Goal: Find specific page/section: Find specific page/section

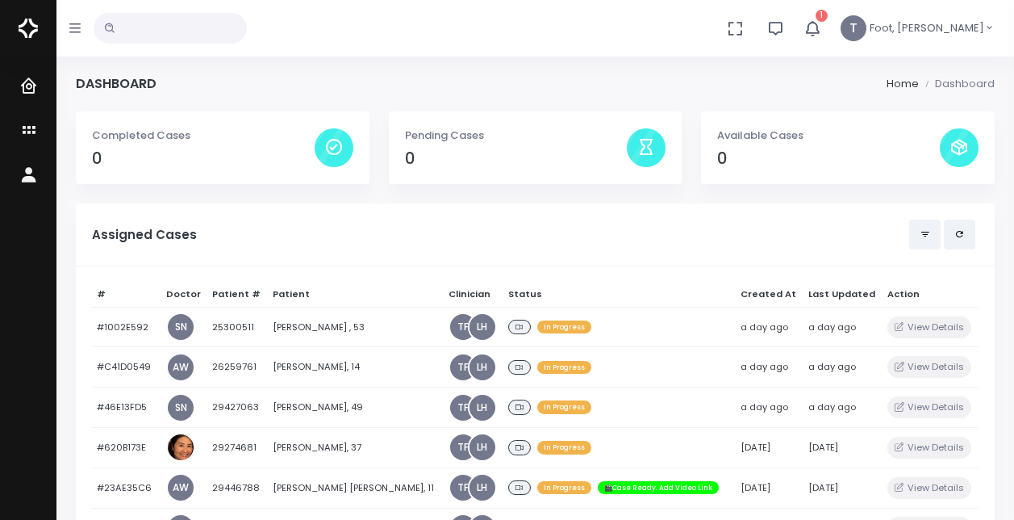
scroll to position [161, 0]
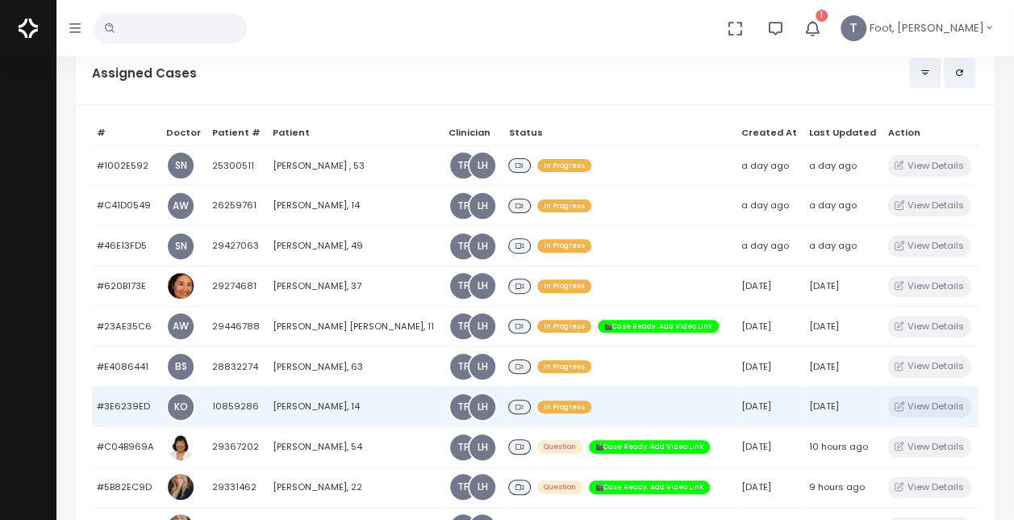
click at [265, 410] on td "10859286" at bounding box center [237, 407] width 61 height 40
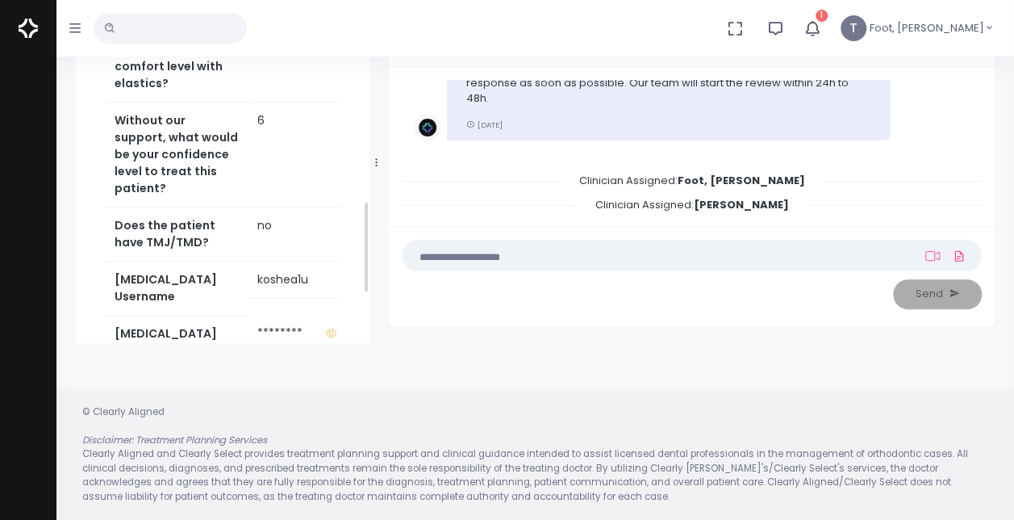
scroll to position [888, 0]
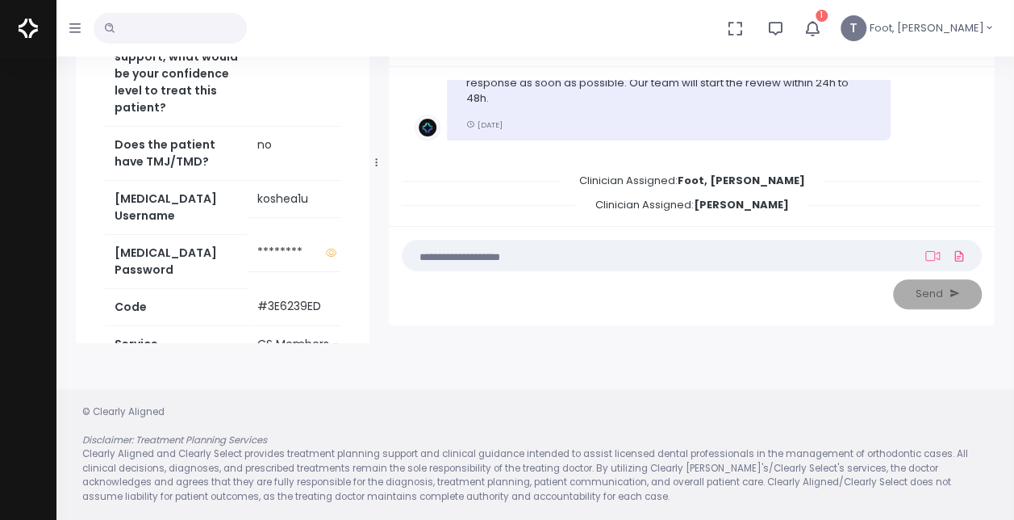
click at [73, 26] on icon "button" at bounding box center [74, 28] width 11 height 13
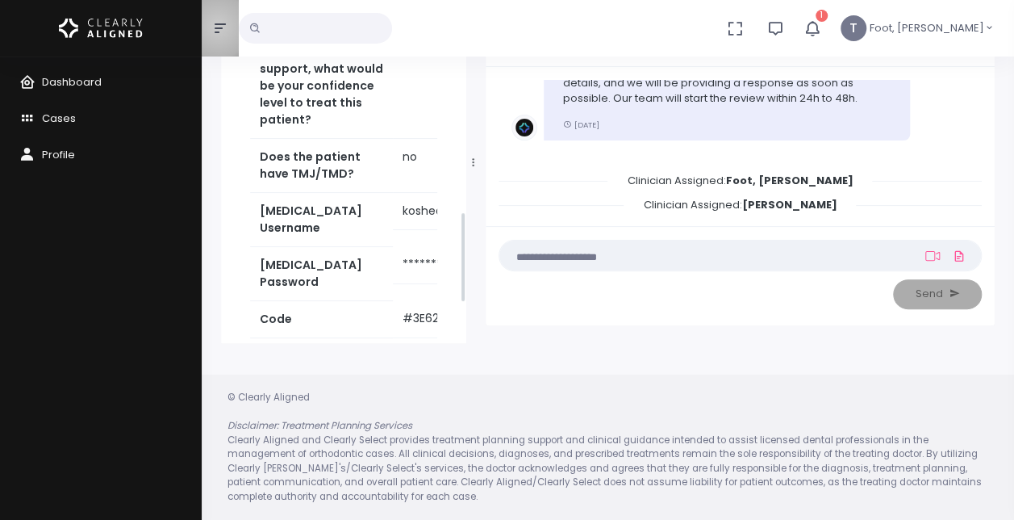
scroll to position [899, 0]
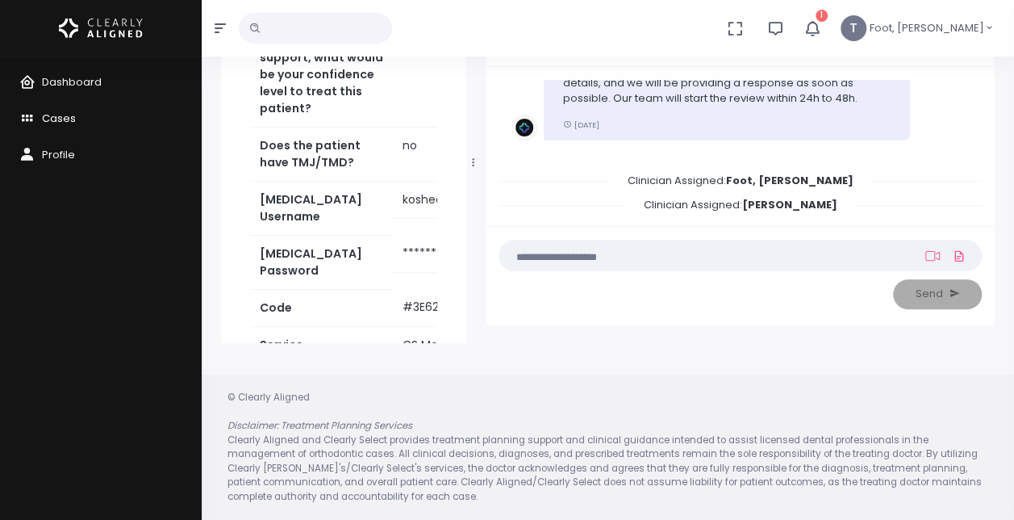
click at [61, 111] on span "Cases" at bounding box center [59, 118] width 34 height 15
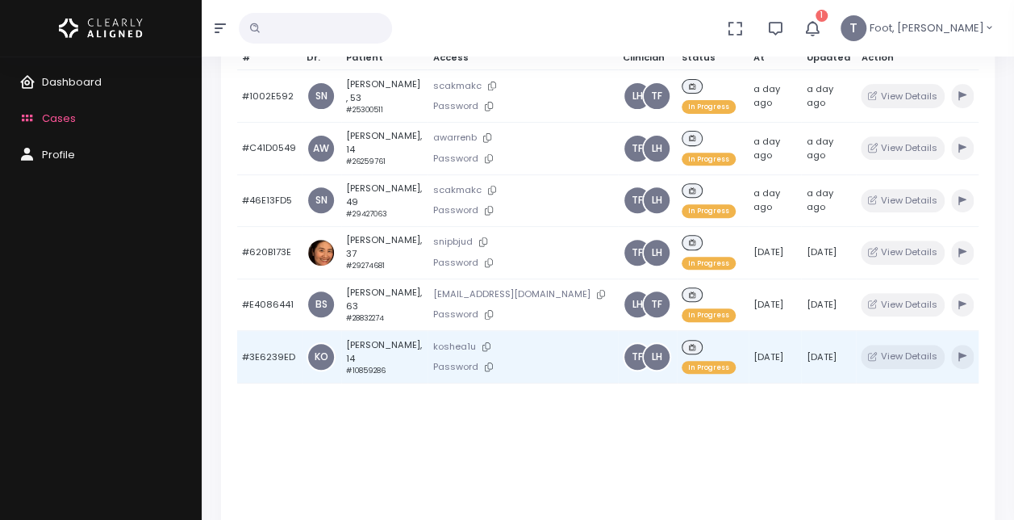
scroll to position [209, 0]
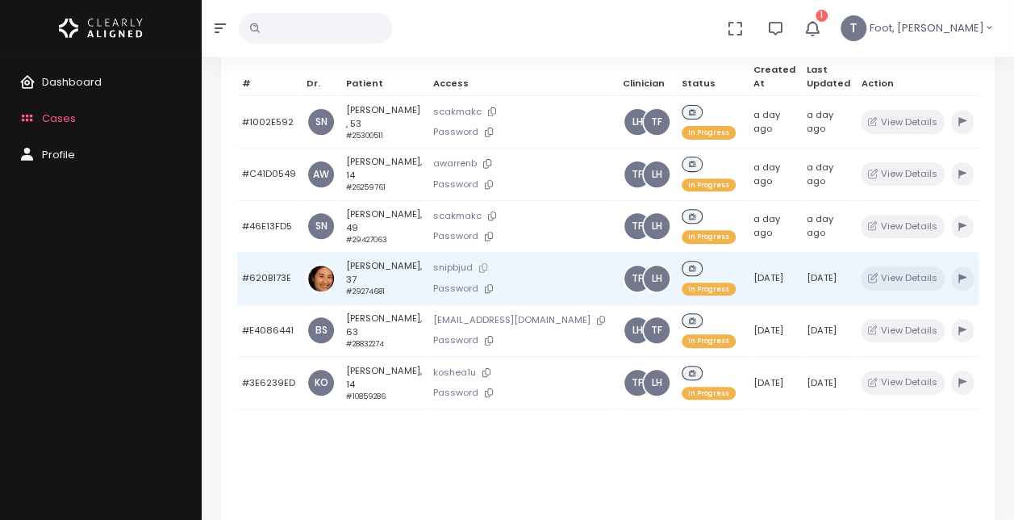
click at [483, 265] on icon at bounding box center [483, 267] width 8 height 9
click at [344, 271] on td "[PERSON_NAME], 37 #29274681" at bounding box center [384, 279] width 87 height 52
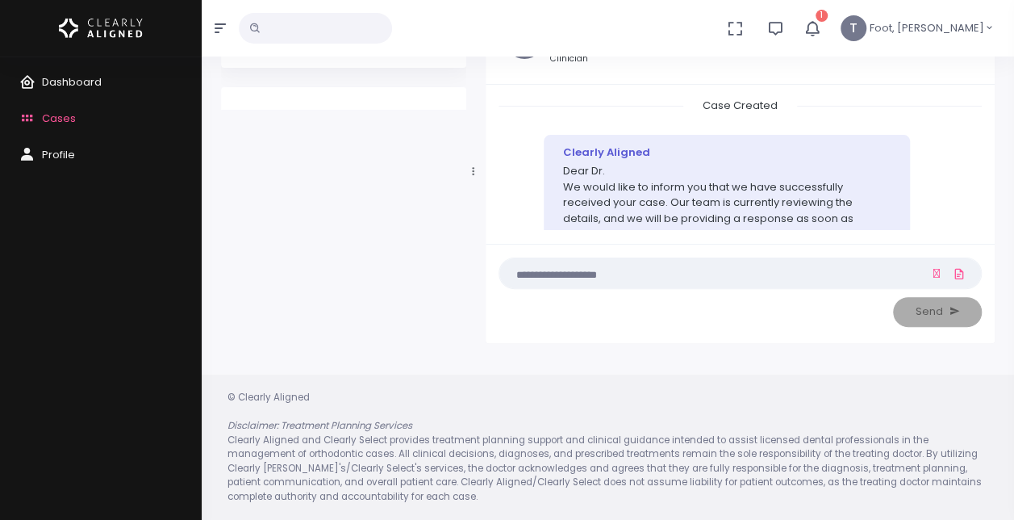
scroll to position [118, 0]
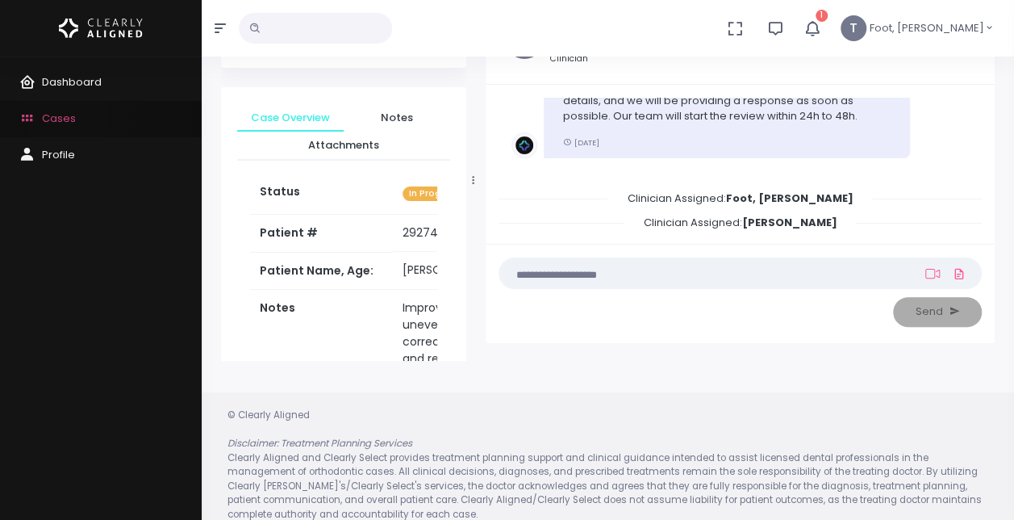
click at [66, 116] on span "Cases" at bounding box center [59, 118] width 34 height 15
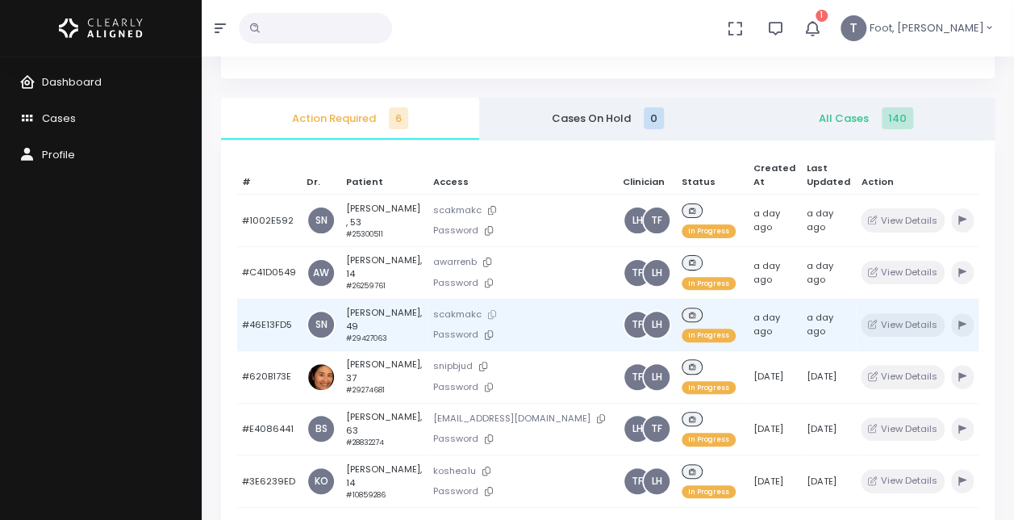
click at [488, 310] on icon at bounding box center [492, 314] width 8 height 9
click at [485, 334] on icon at bounding box center [489, 334] width 8 height 9
click at [381, 313] on td "[PERSON_NAME], 49 #29427063" at bounding box center [384, 325] width 87 height 52
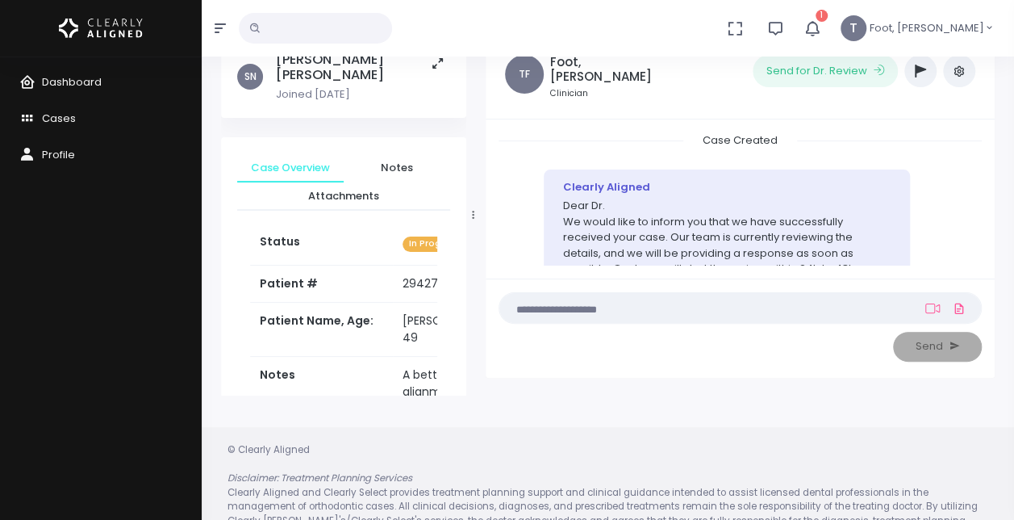
scroll to position [111, 0]
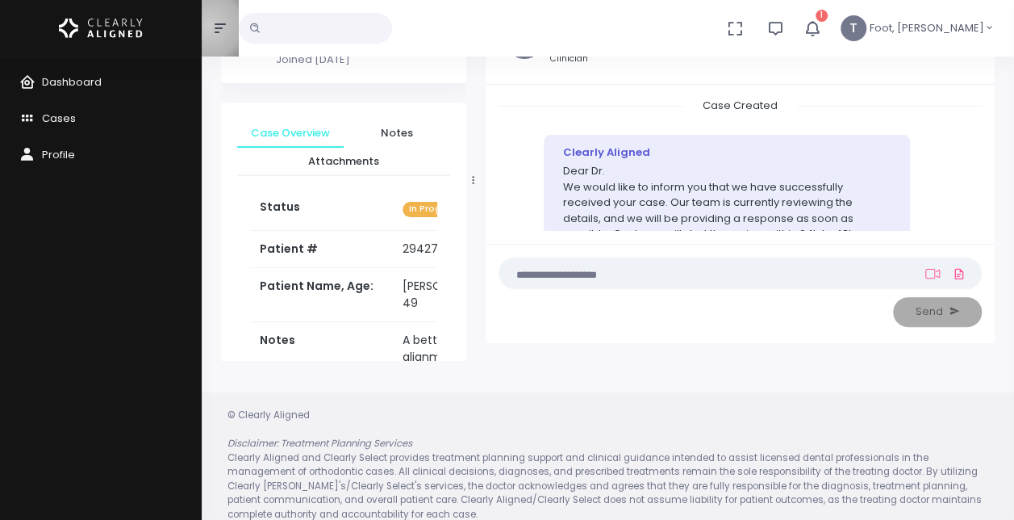
click at [209, 26] on button "button" at bounding box center [220, 28] width 37 height 56
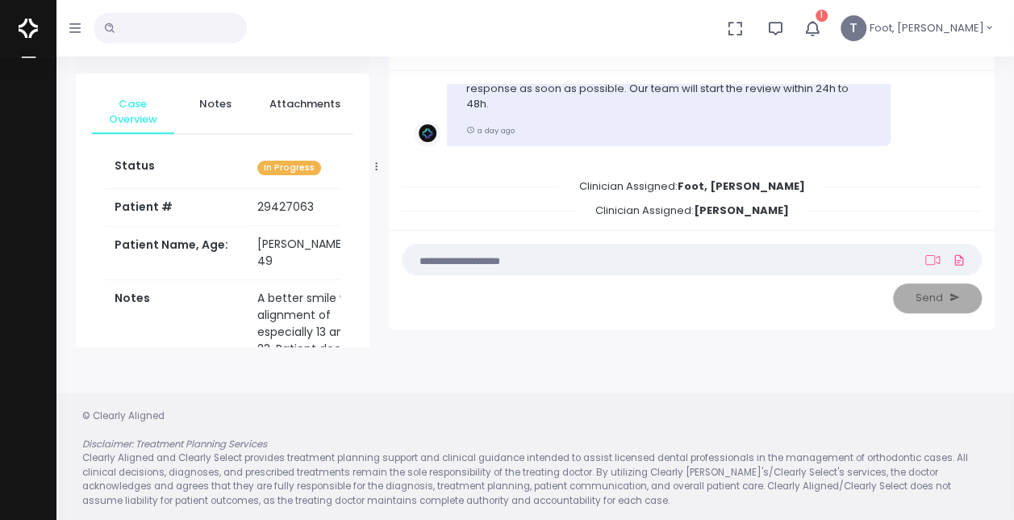
scroll to position [128, 0]
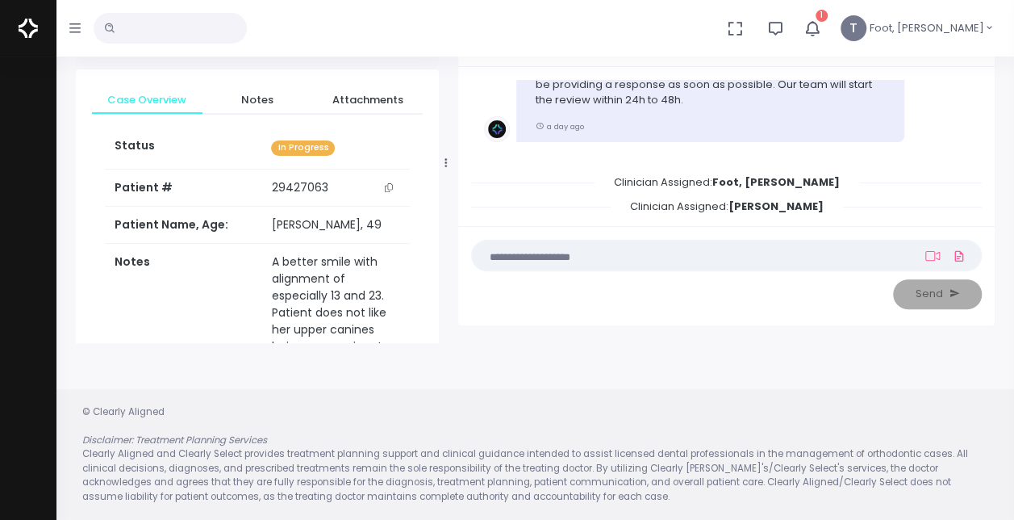
drag, startPoint x: 378, startPoint y: 166, endPoint x: 448, endPoint y: 161, distance: 69.6
click at [448, 161] on div at bounding box center [446, 162] width 8 height 353
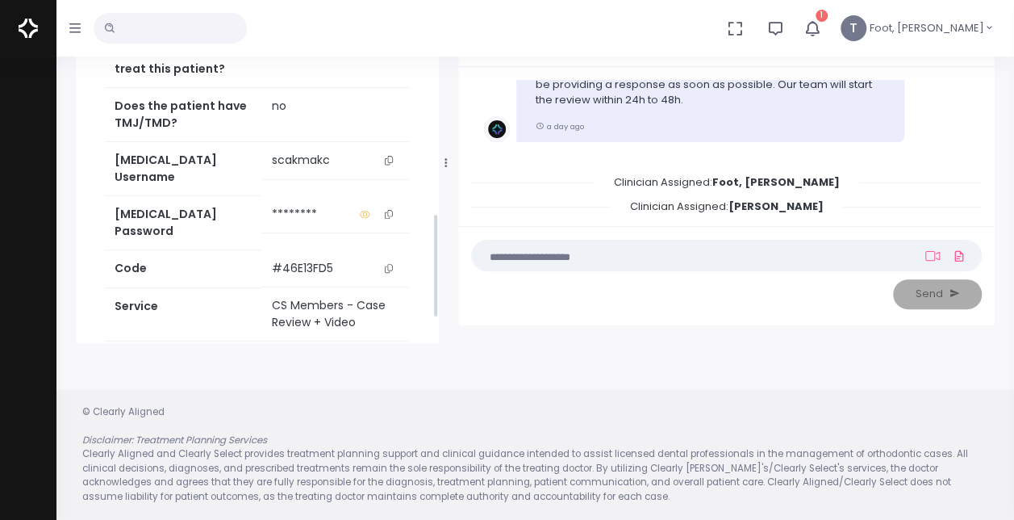
scroll to position [866, 0]
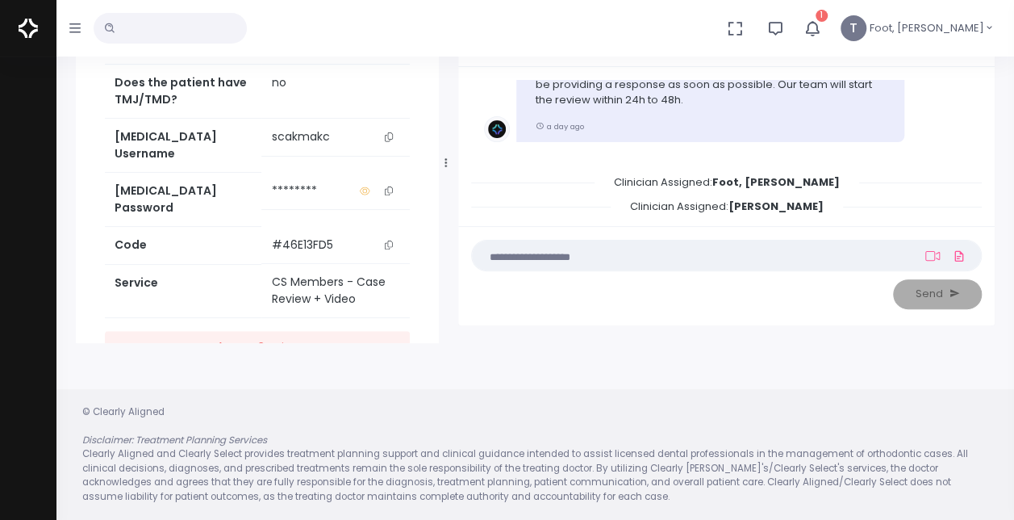
click at [39, 38] on div at bounding box center [28, 28] width 56 height 56
click at [73, 26] on icon "button" at bounding box center [74, 28] width 11 height 13
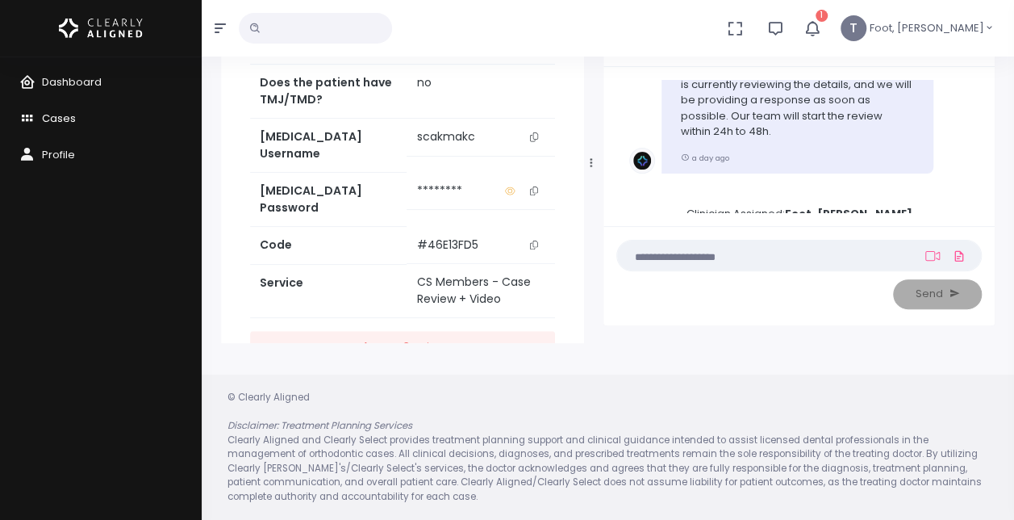
click at [60, 113] on span "Cases" at bounding box center [59, 118] width 34 height 15
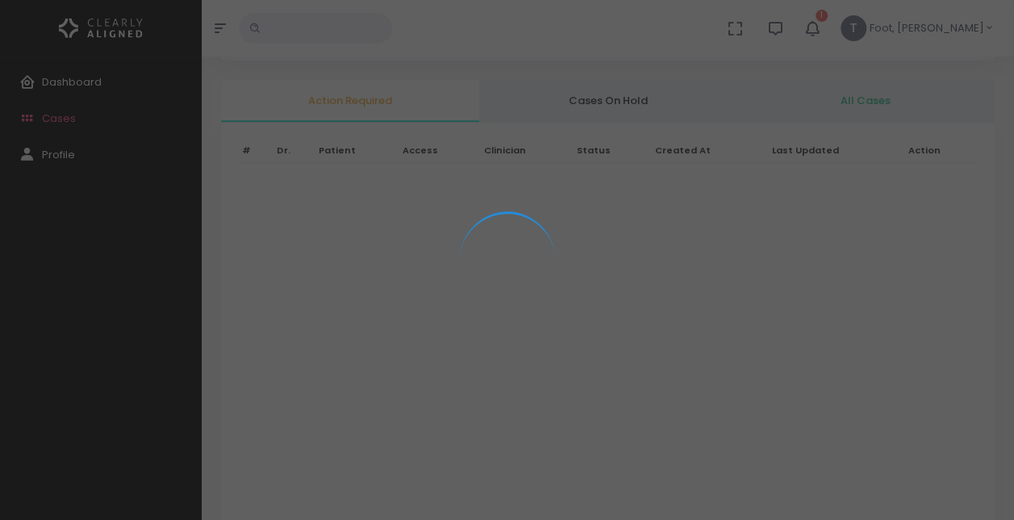
click at [215, 31] on div at bounding box center [507, 260] width 1014 height 520
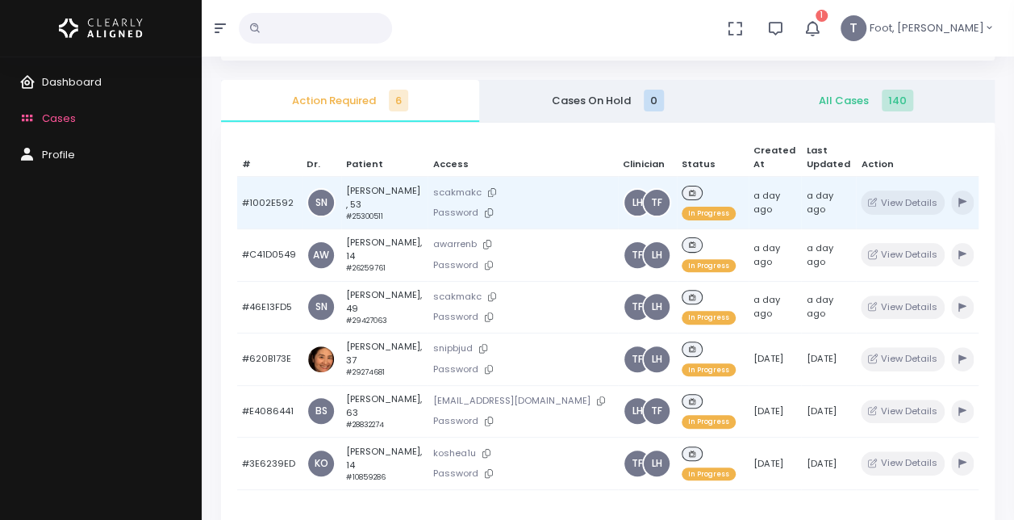
click at [370, 190] on td "[PERSON_NAME] , 53 #25300511" at bounding box center [384, 203] width 87 height 52
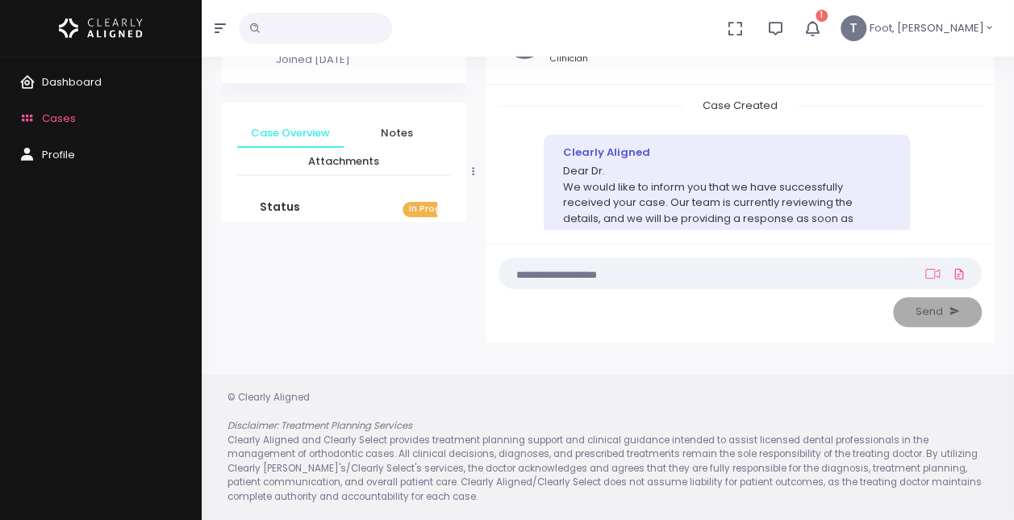
scroll to position [118, 0]
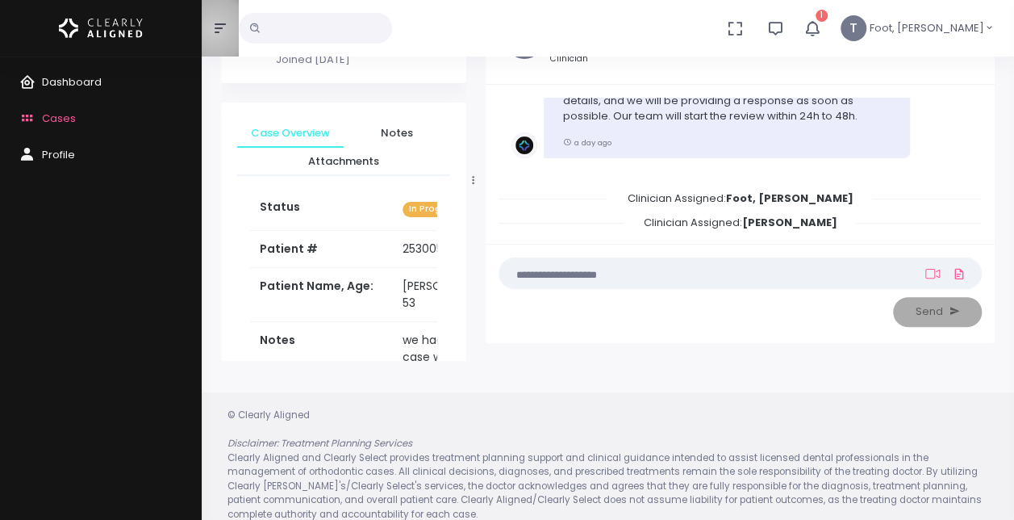
click at [215, 29] on icon "button" at bounding box center [220, 28] width 11 height 13
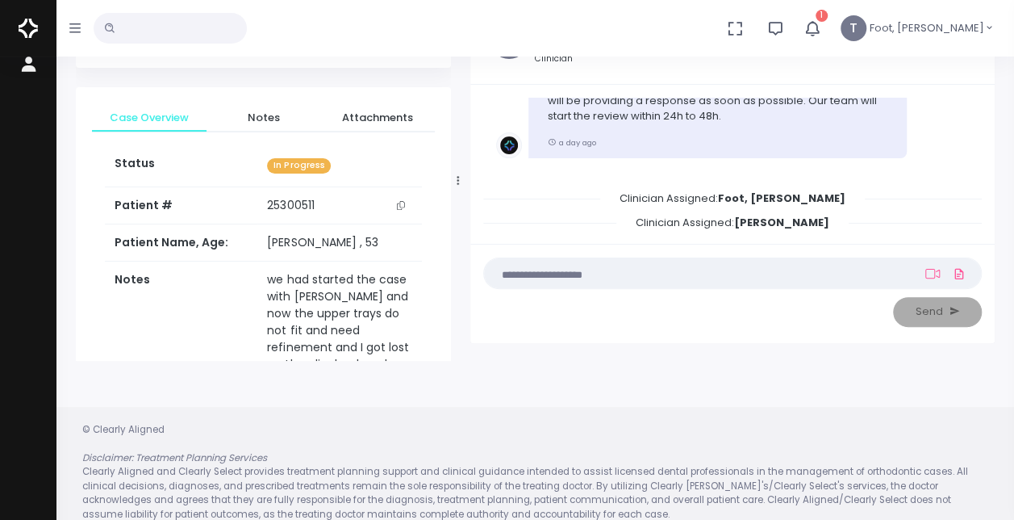
drag, startPoint x: 377, startPoint y: 182, endPoint x: 458, endPoint y: 181, distance: 81.5
click at [458, 181] on icon at bounding box center [458, 180] width 2 height 10
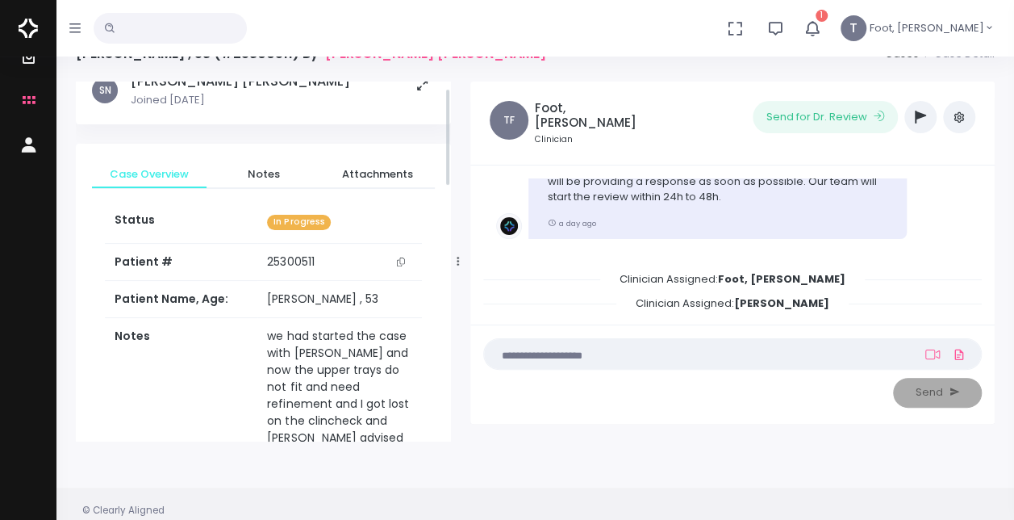
scroll to position [0, 0]
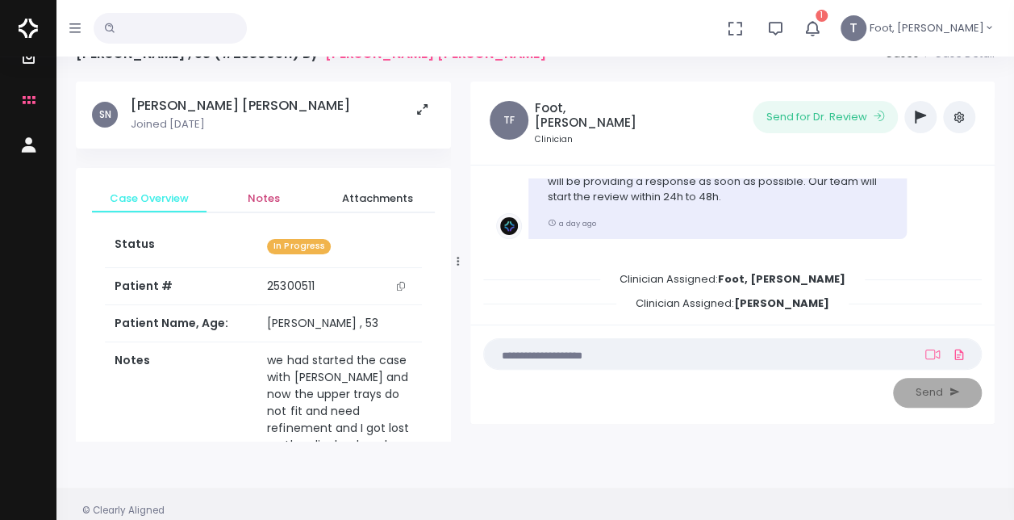
click at [262, 192] on span "Notes" at bounding box center [263, 198] width 89 height 16
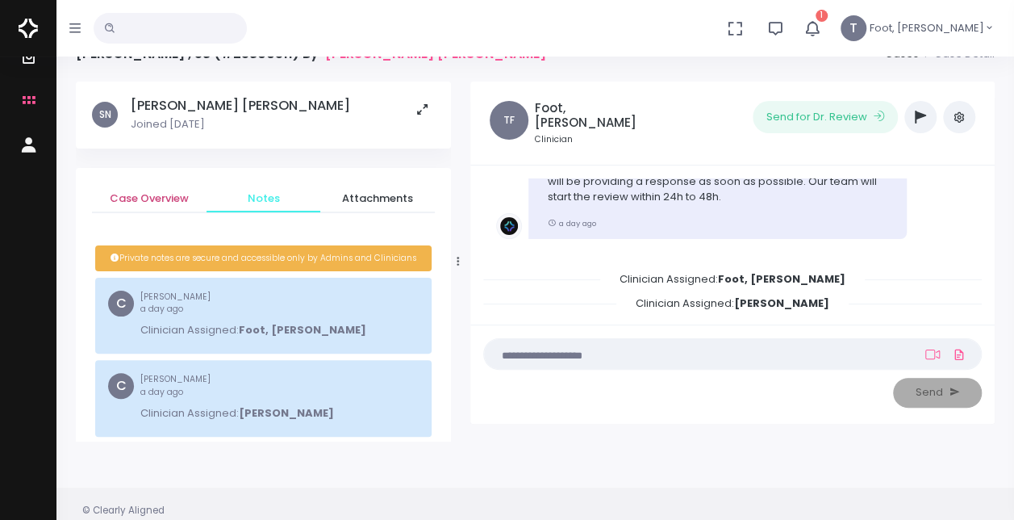
click at [170, 195] on span "Case Overview" at bounding box center [149, 198] width 89 height 16
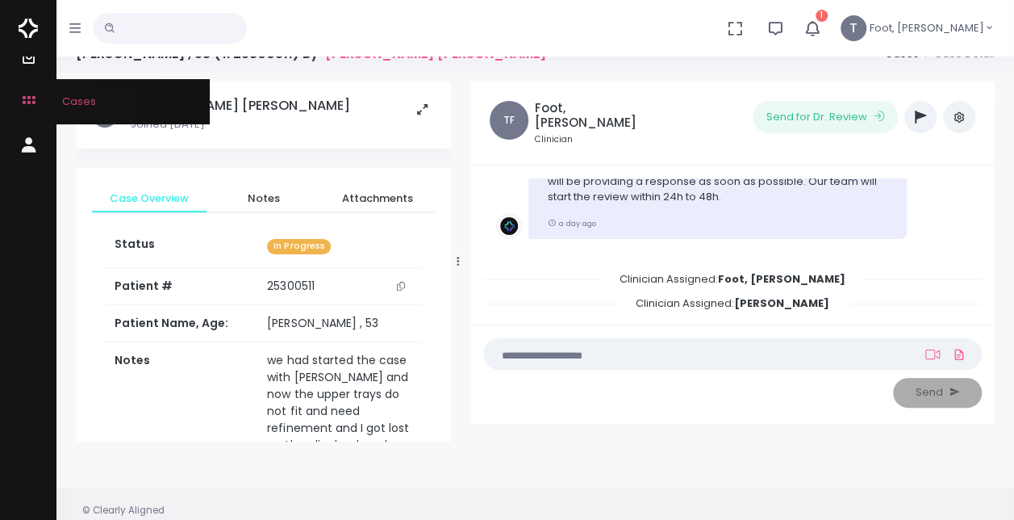
click at [31, 89] on link "Cases" at bounding box center [105, 101] width 210 height 44
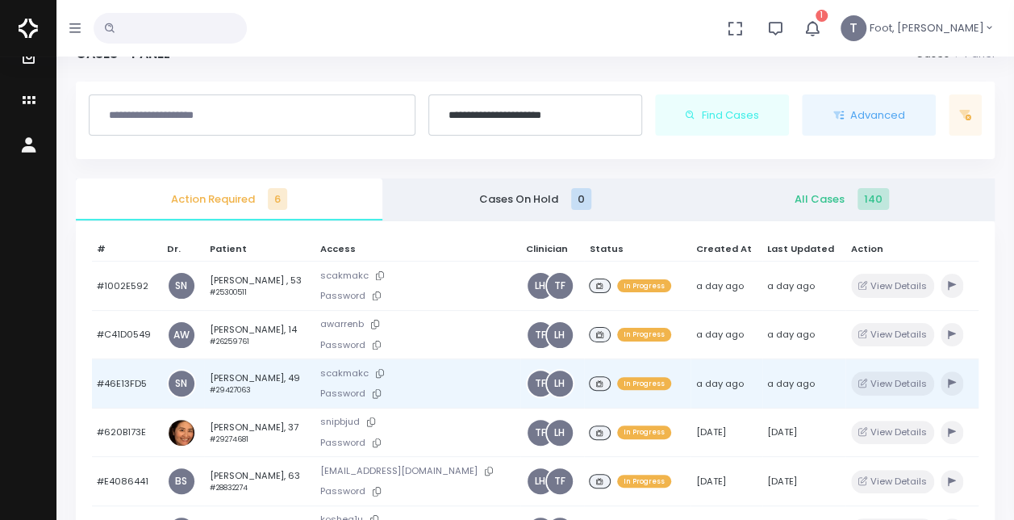
click at [242, 379] on td "[PERSON_NAME], 49 #29427063" at bounding box center [259, 383] width 111 height 49
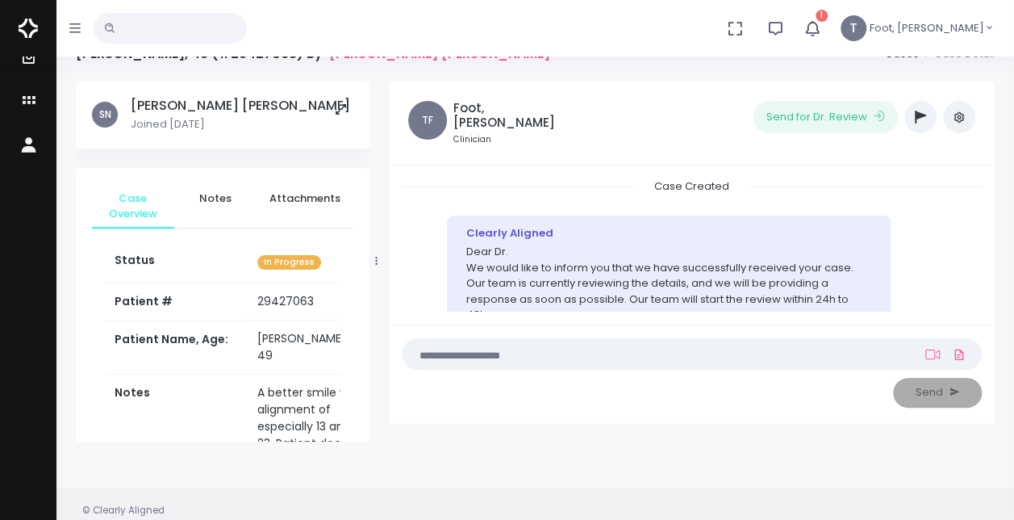
drag, startPoint x: 311, startPoint y: 302, endPoint x: 250, endPoint y: 303, distance: 61.3
click at [250, 303] on td "29427063" at bounding box center [312, 301] width 128 height 37
copy td "29427063"
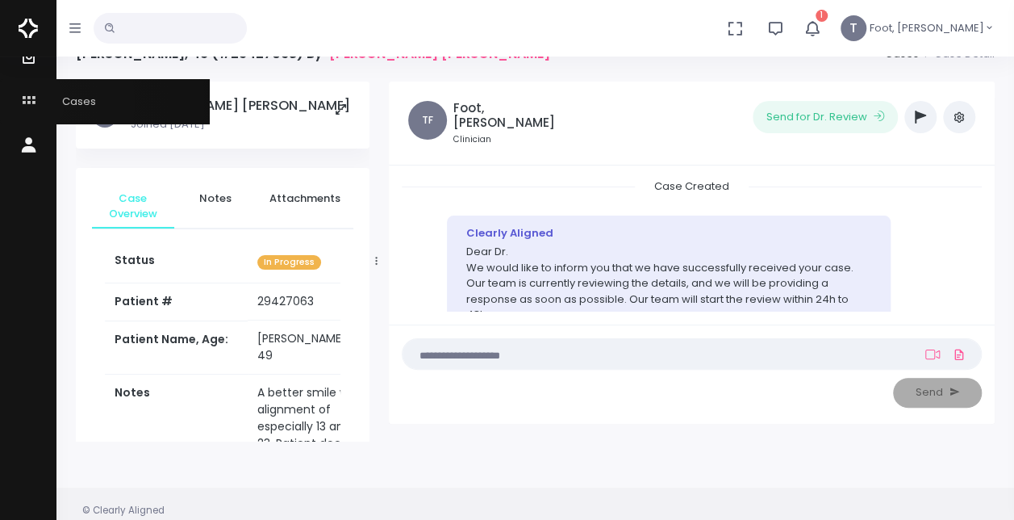
click at [30, 102] on icon "scrollable content" at bounding box center [30, 101] width 23 height 20
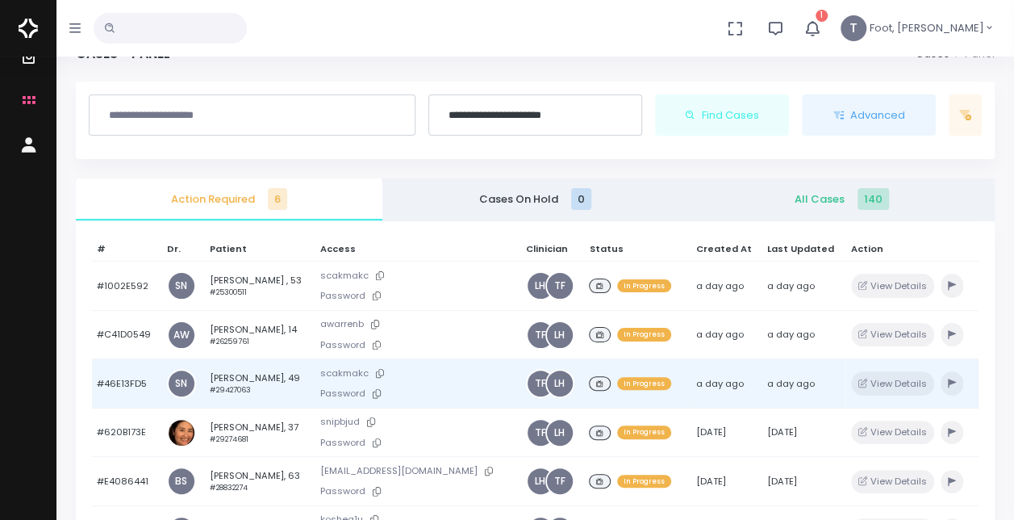
click at [270, 374] on td "[PERSON_NAME], 49 #29427063" at bounding box center [259, 383] width 111 height 49
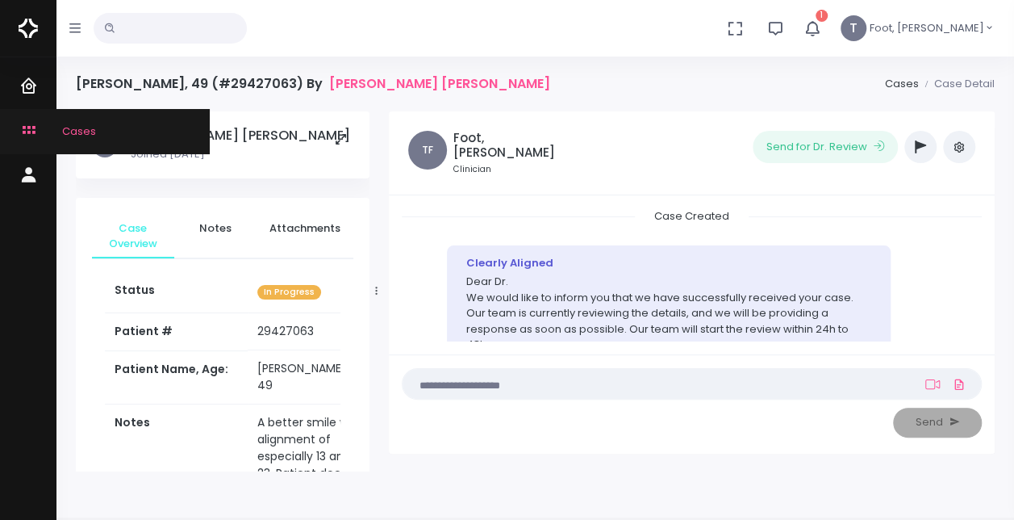
click at [19, 131] on icon "scrollable content" at bounding box center [30, 131] width 23 height 20
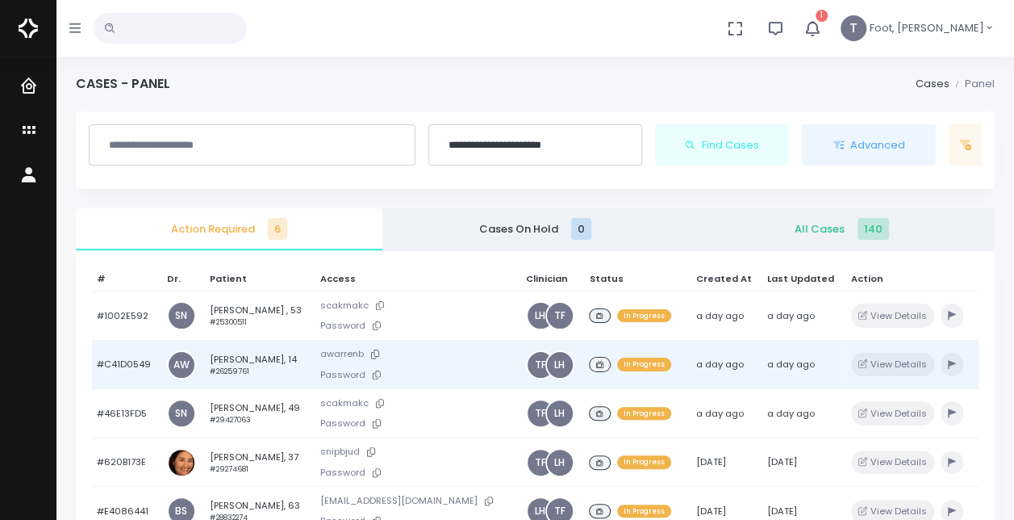
click at [261, 352] on td "[PERSON_NAME], 14 #26259761" at bounding box center [259, 364] width 111 height 49
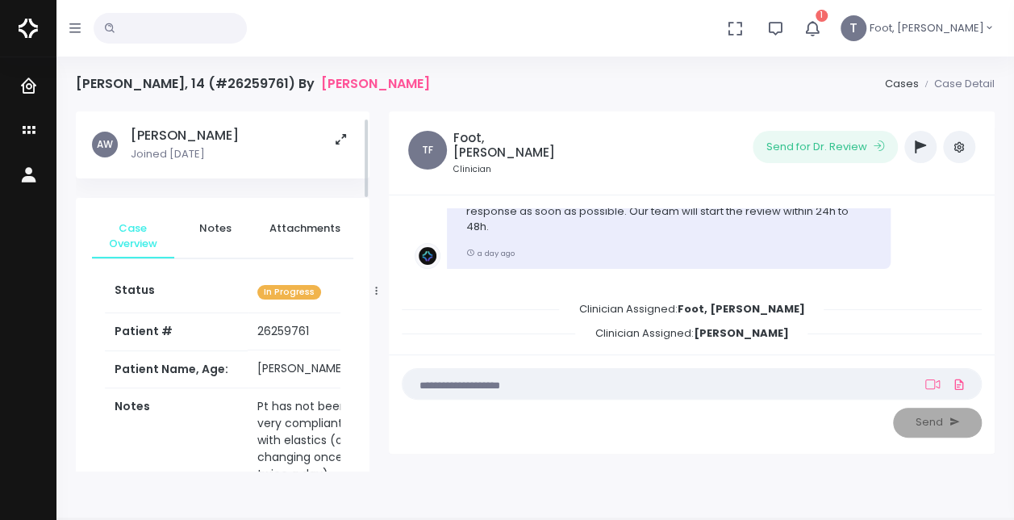
scroll to position [81, 0]
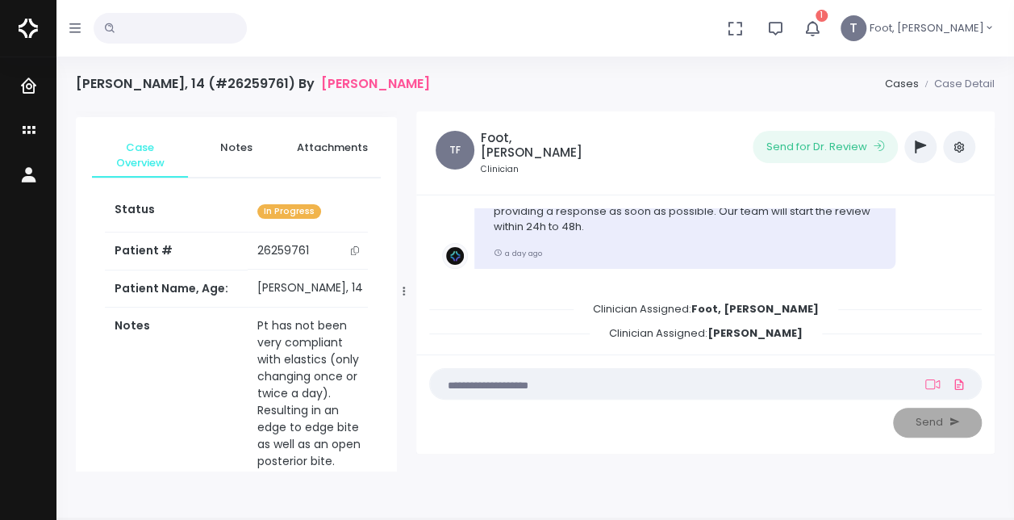
drag, startPoint x: 376, startPoint y: 286, endPoint x: 403, endPoint y: 284, distance: 27.5
click at [403, 284] on div at bounding box center [404, 291] width 8 height 353
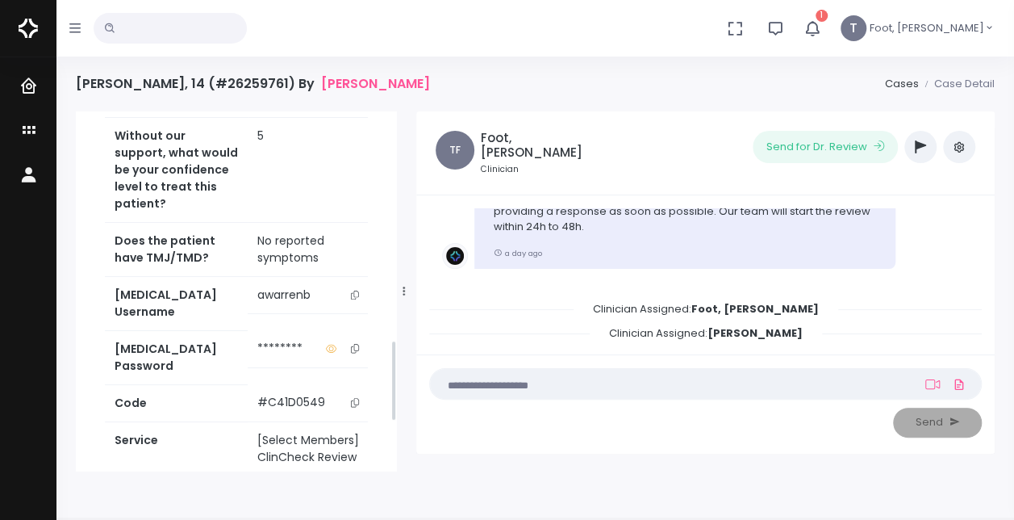
scroll to position [1130, 0]
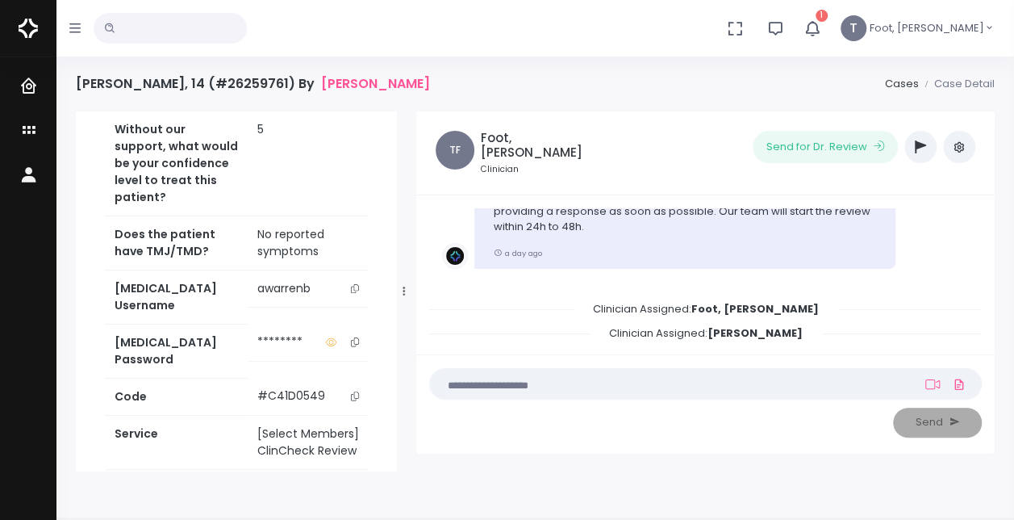
click at [348, 297] on button "scrollable content" at bounding box center [355, 288] width 23 height 17
click at [821, 31] on icon "button" at bounding box center [813, 28] width 18 height 18
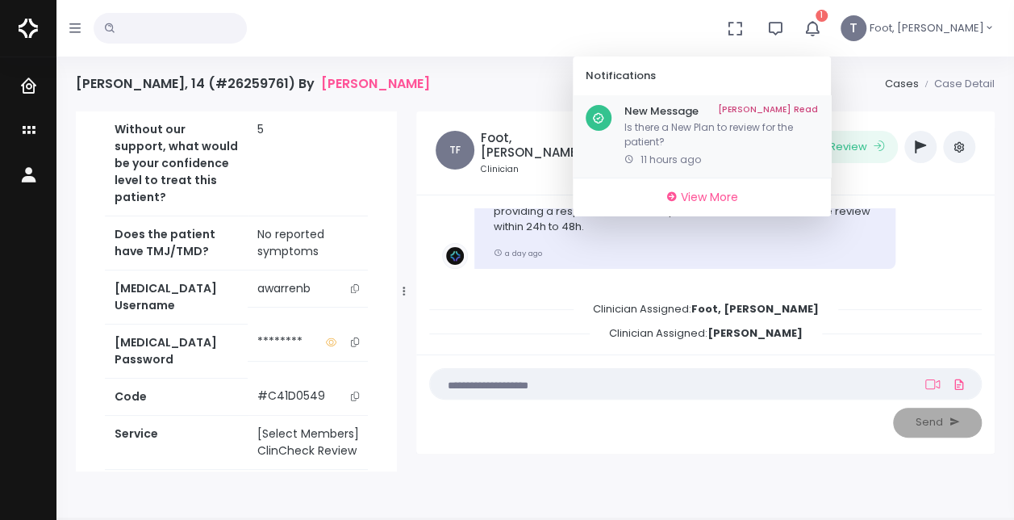
click at [709, 119] on div "New Message Mark As Read Is there a New Plan to review for the patient? 11 hour…" at bounding box center [722, 136] width 194 height 63
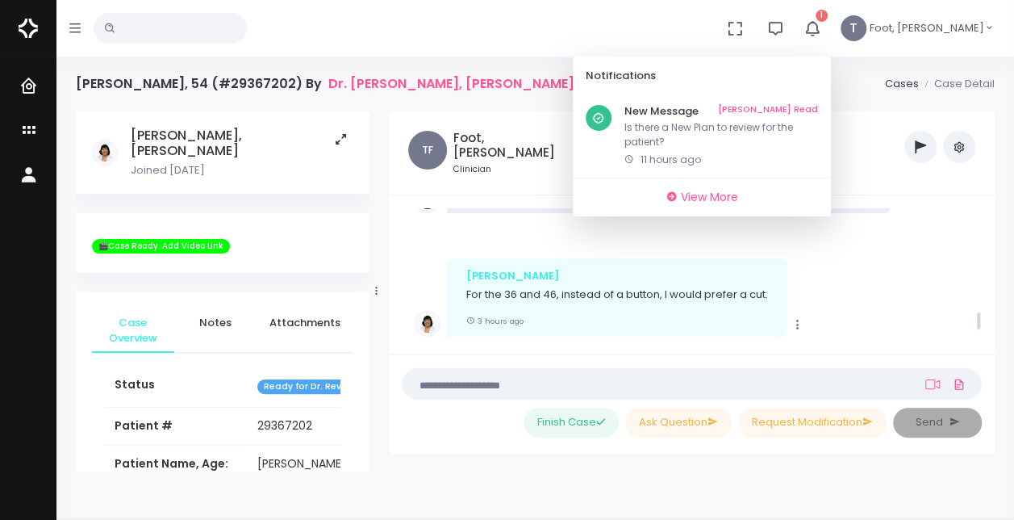
scroll to position [3368, 0]
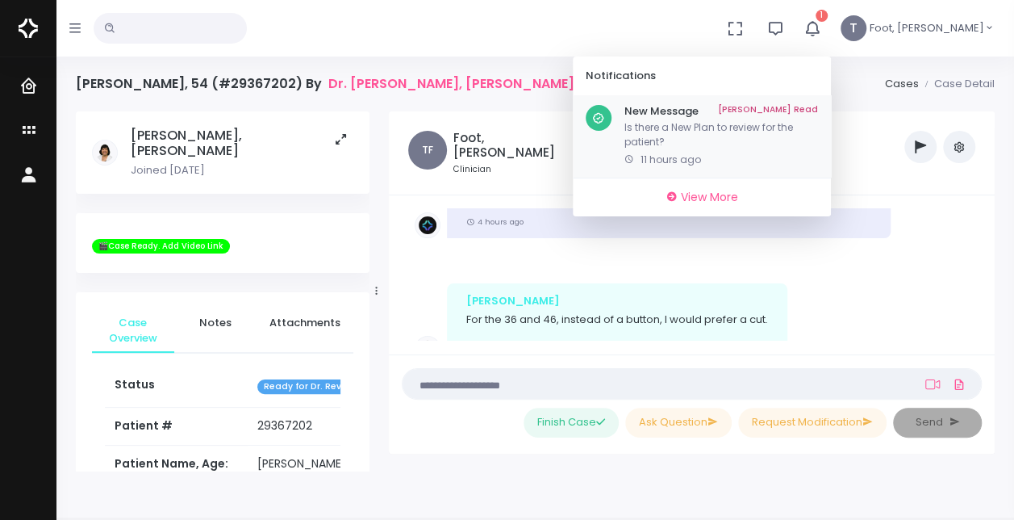
click at [818, 105] on link "[PERSON_NAME] Read" at bounding box center [768, 111] width 100 height 13
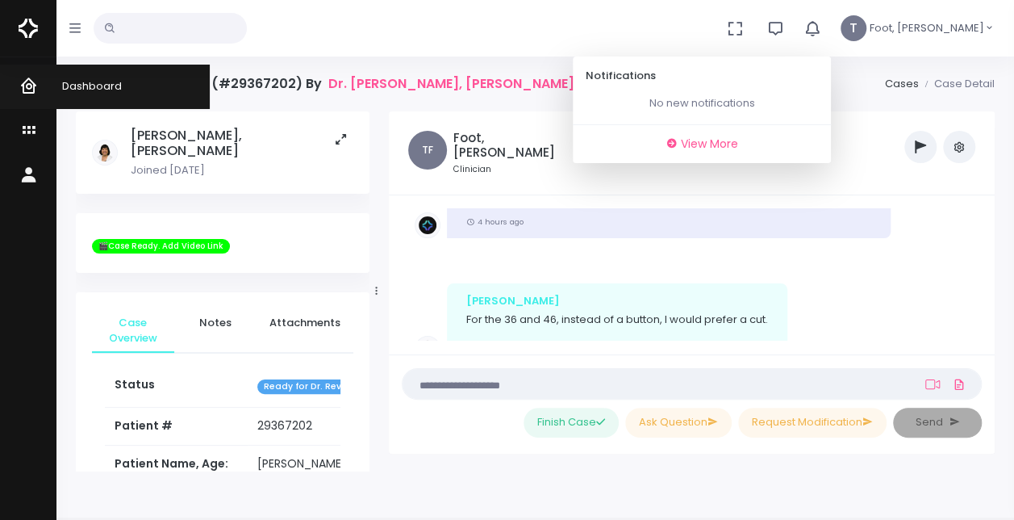
click at [32, 92] on icon "scrollable content" at bounding box center [30, 87] width 23 height 20
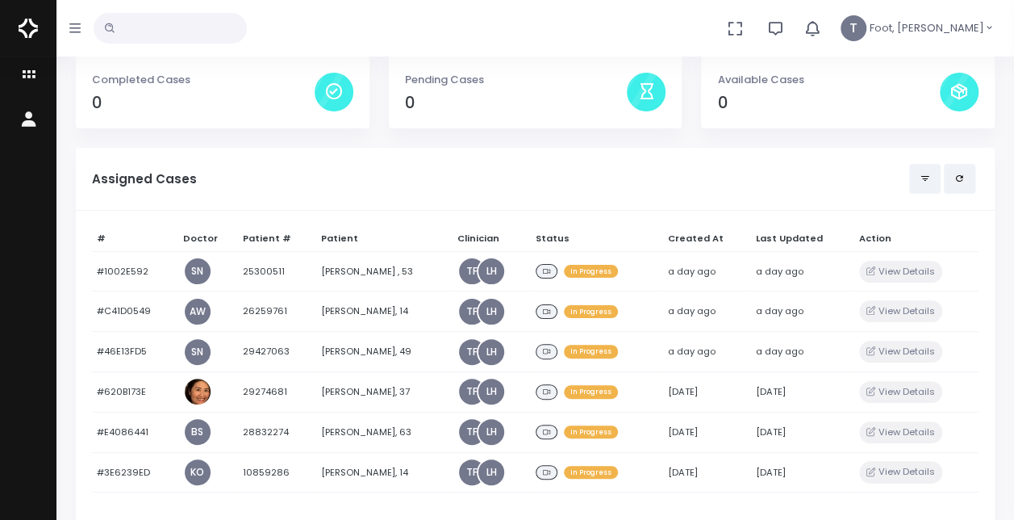
scroll to position [81, 0]
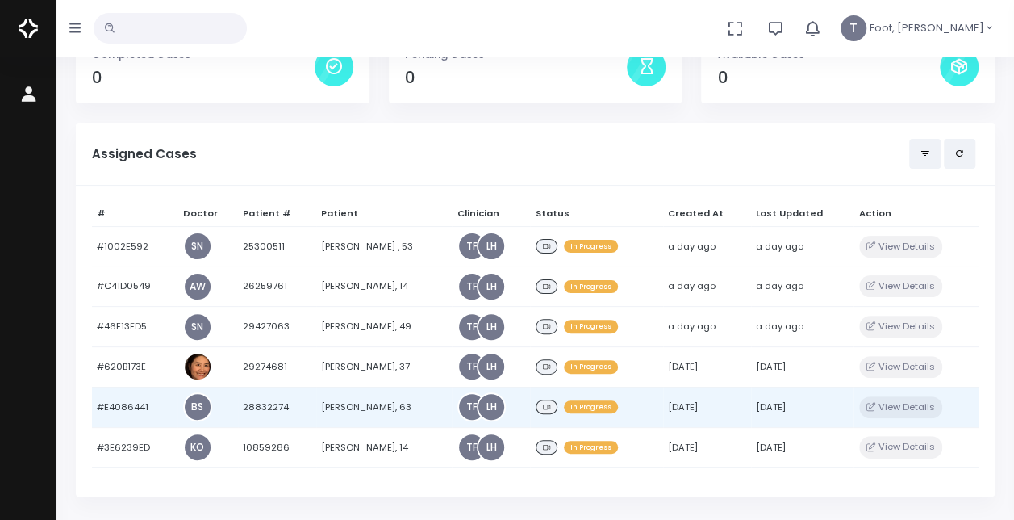
click at [383, 408] on td "[PERSON_NAME], 63" at bounding box center [384, 407] width 136 height 40
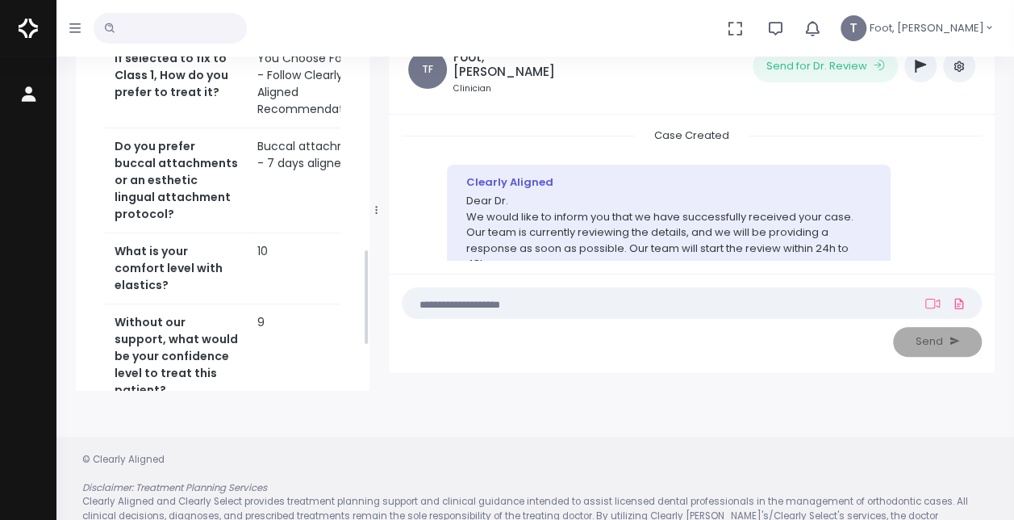
scroll to position [888, 0]
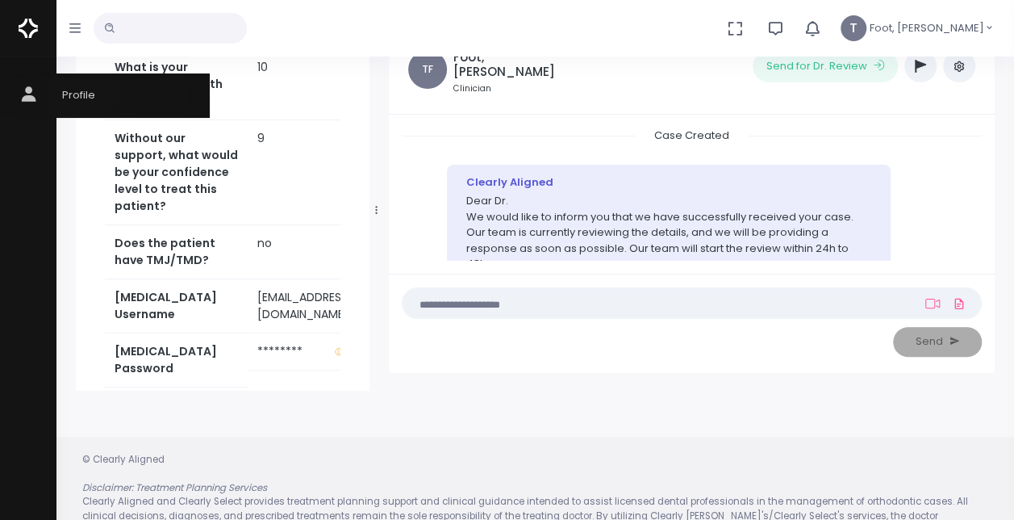
click at [83, 94] on span "Profile" at bounding box center [68, 94] width 53 height 15
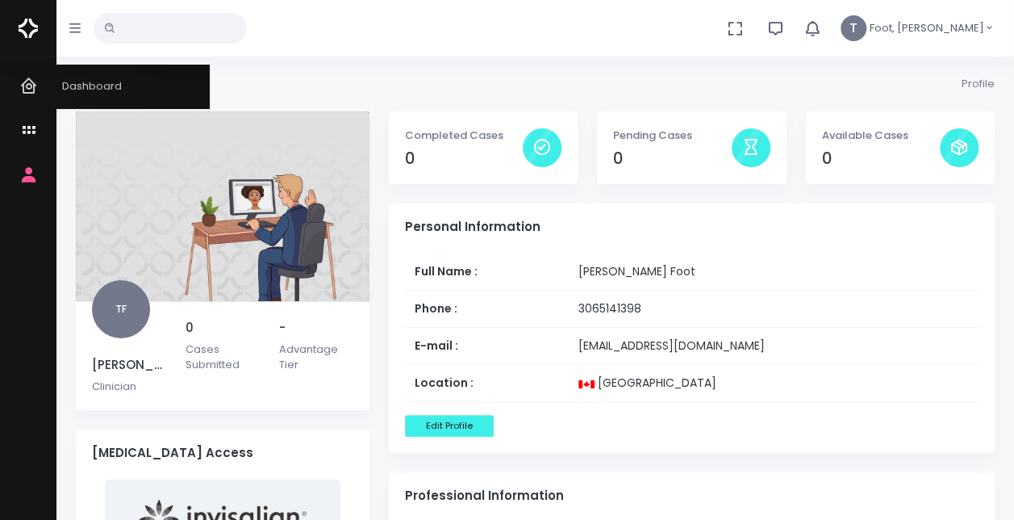
click at [32, 88] on icon "scrollable content" at bounding box center [30, 87] width 23 height 20
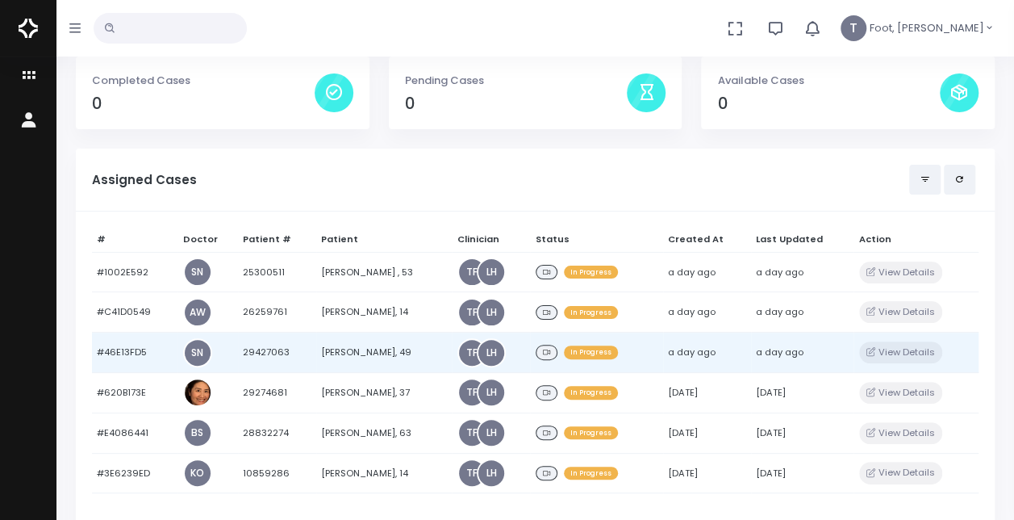
scroll to position [81, 0]
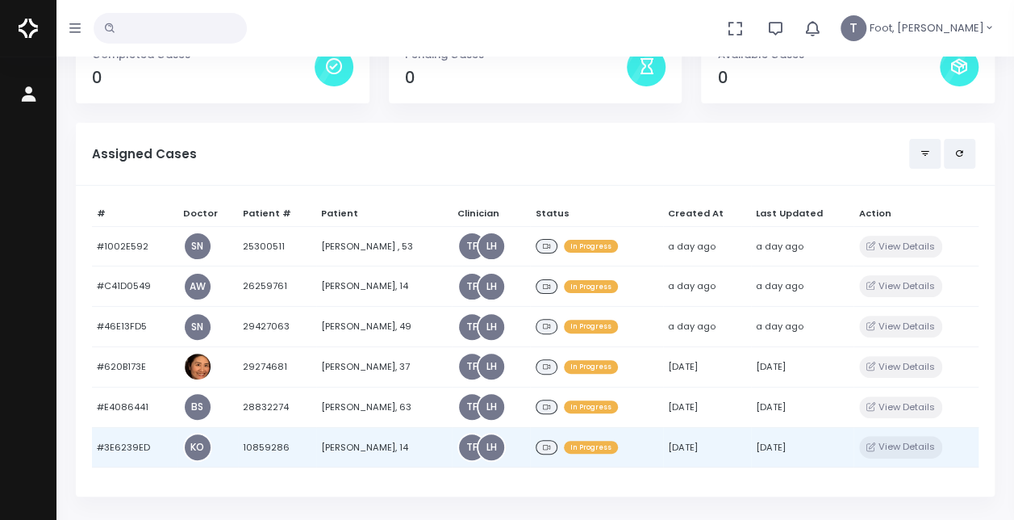
click at [364, 442] on td "[PERSON_NAME], 14" at bounding box center [384, 447] width 136 height 40
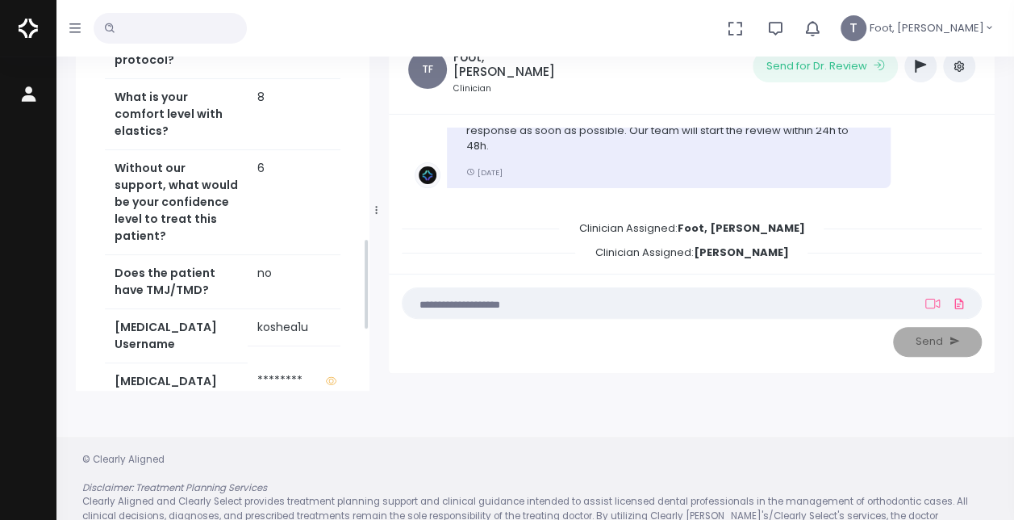
scroll to position [888, 0]
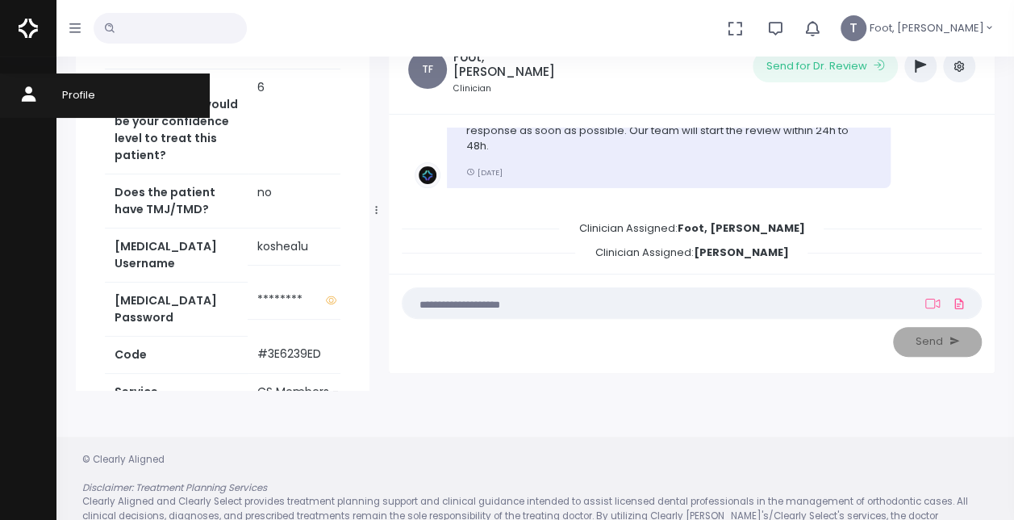
click at [77, 92] on span "Profile" at bounding box center [68, 94] width 53 height 15
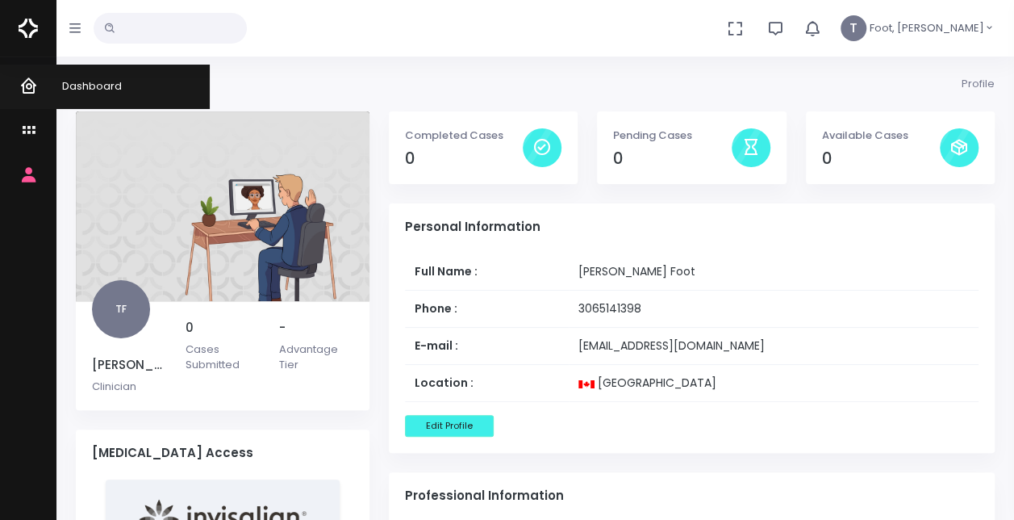
click at [21, 87] on icon "scrollable content" at bounding box center [30, 87] width 23 height 20
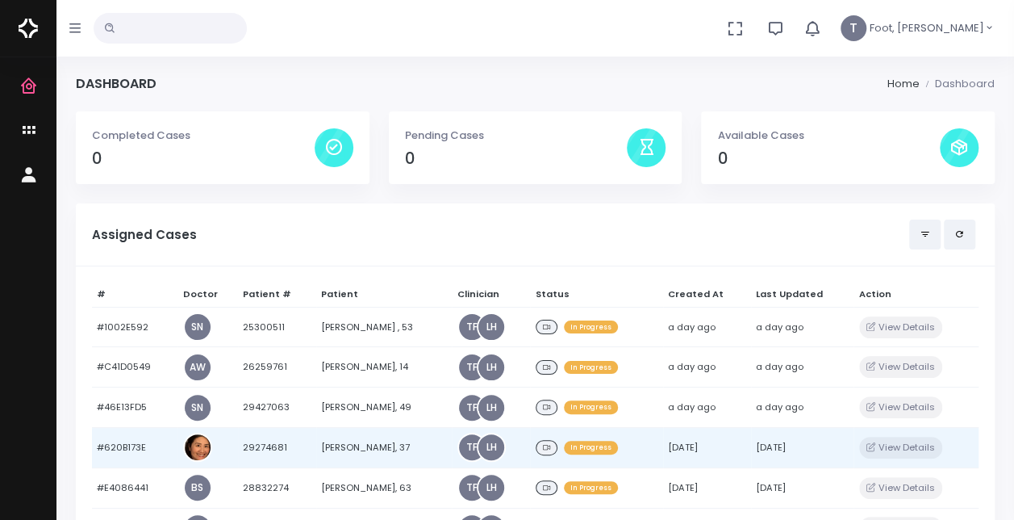
click at [364, 439] on td "[PERSON_NAME], 37" at bounding box center [384, 448] width 136 height 40
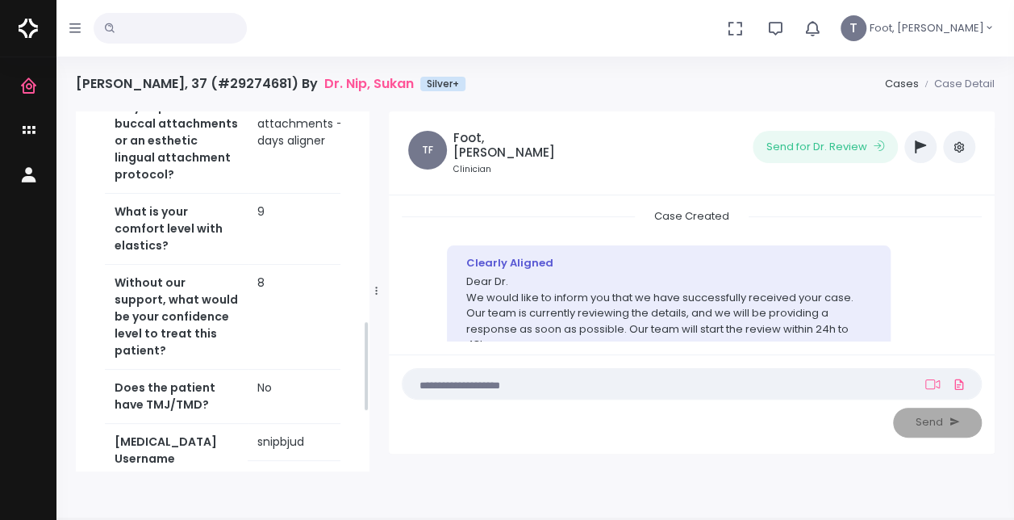
scroll to position [888, 0]
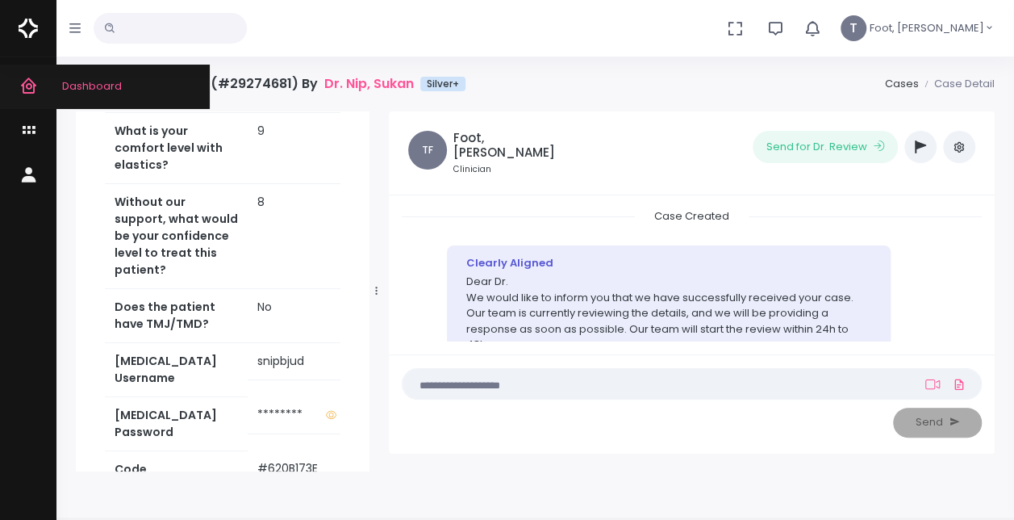
click at [23, 85] on icon "scrollable content" at bounding box center [30, 87] width 23 height 20
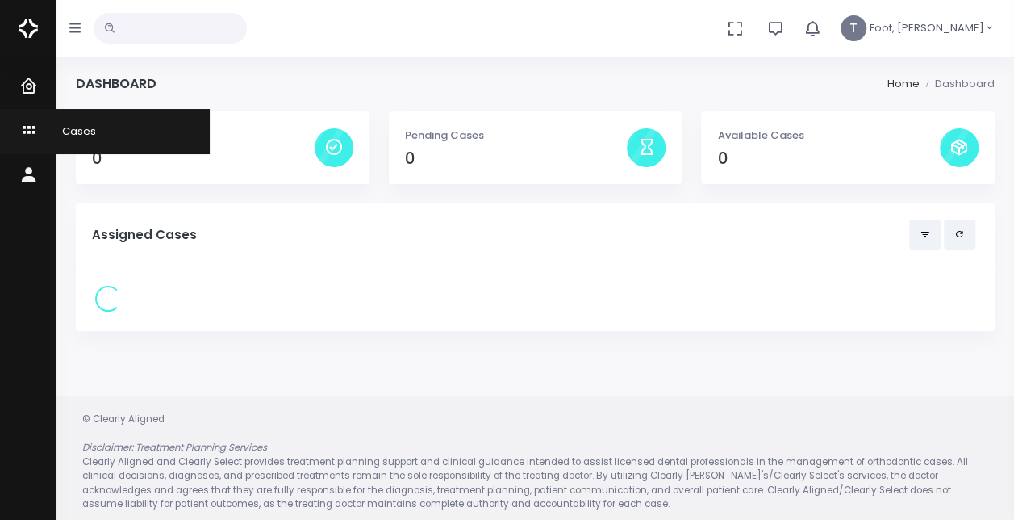
click at [31, 136] on icon "scrollable content" at bounding box center [30, 131] width 23 height 20
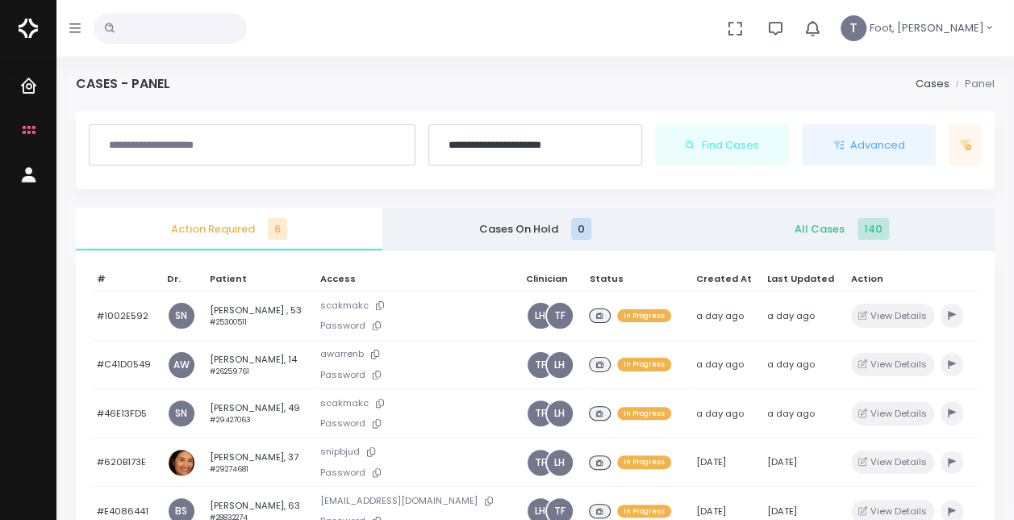
click at [219, 36] on input "text" at bounding box center [170, 28] width 153 height 31
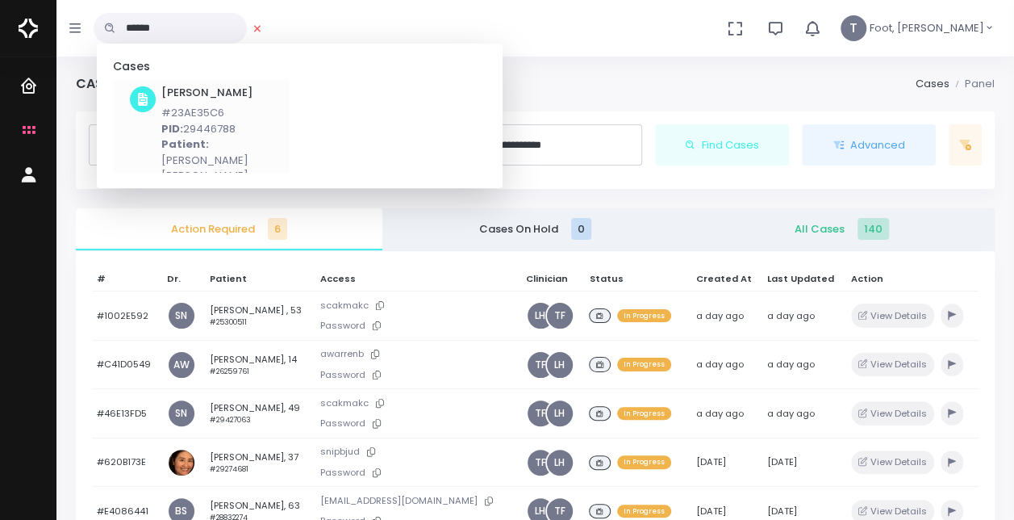
type input "******"
click at [236, 98] on h6 "[PERSON_NAME]" at bounding box center [222, 92] width 122 height 13
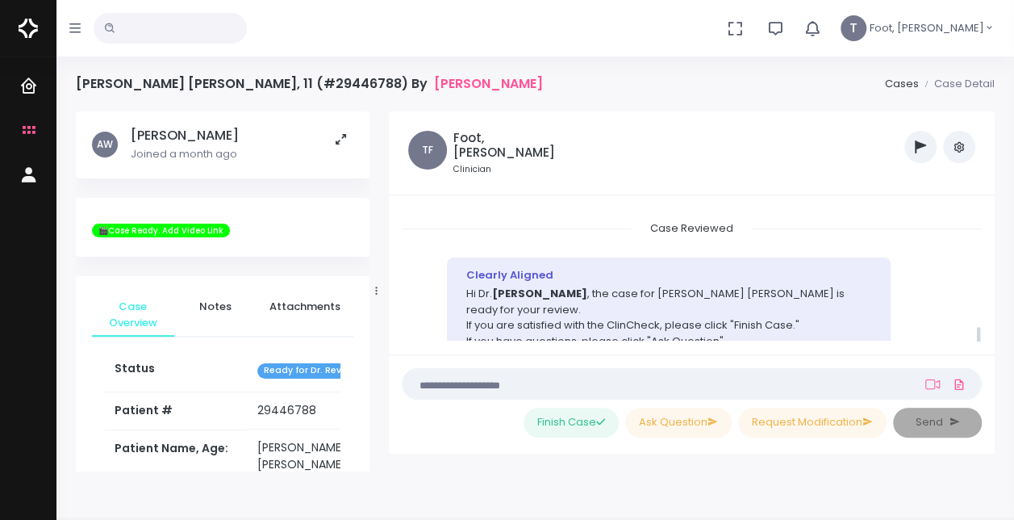
scroll to position [723, 0]
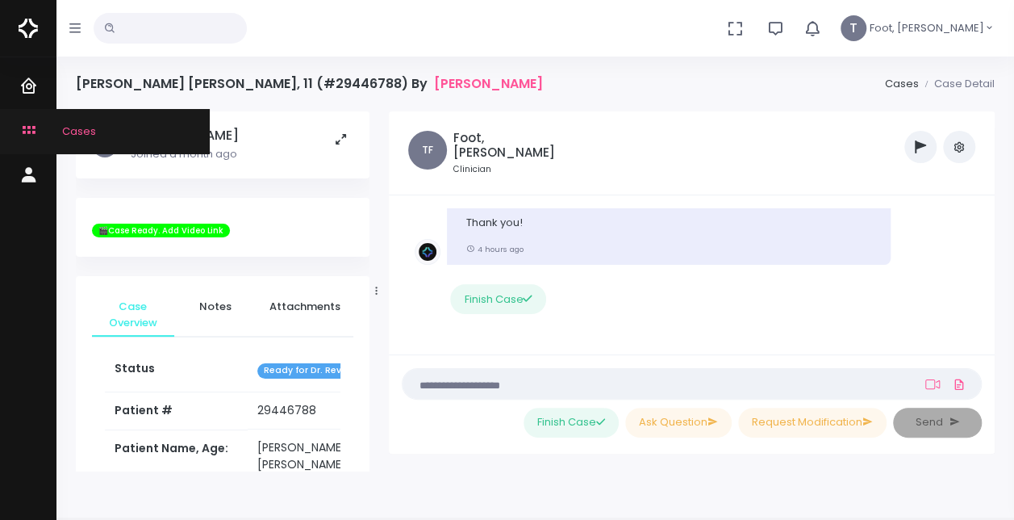
click at [26, 116] on link "Cases" at bounding box center [105, 131] width 210 height 44
